Goal: Find specific page/section: Find specific page/section

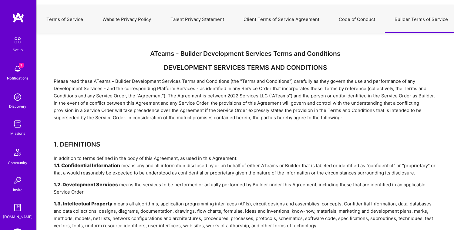
click at [261, 19] on button "Client Terms of Service Agreement" at bounding box center [281, 19] width 95 height 27
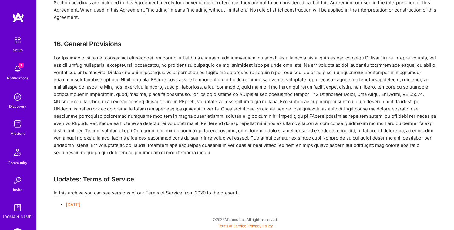
scroll to position [43, 0]
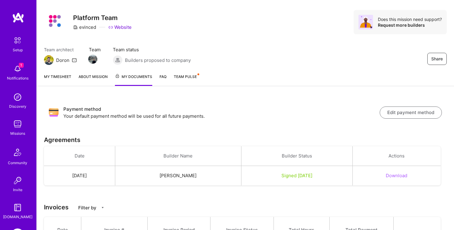
scroll to position [67, 0]
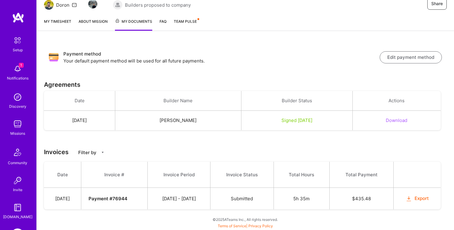
click at [413, 198] on button "Export" at bounding box center [418, 198] width 24 height 7
click at [127, 197] on strong "Payment # 76944" at bounding box center [108, 199] width 39 height 6
click at [111, 199] on strong "Payment # 76944" at bounding box center [108, 199] width 39 height 6
